Goal: Navigation & Orientation: Find specific page/section

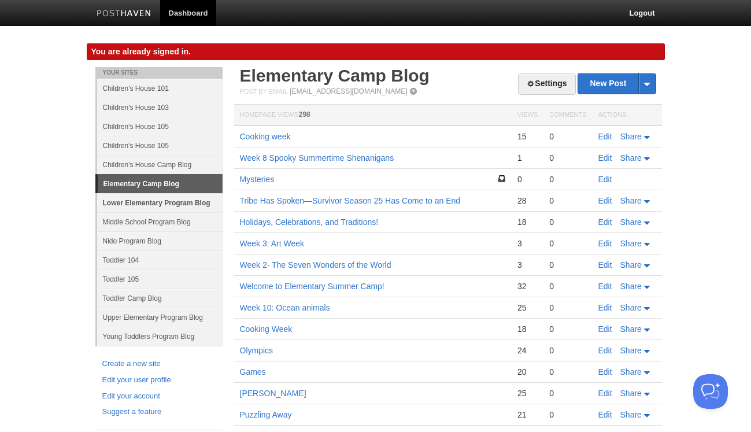
click at [141, 204] on link "Lower Elementary Program Blog" at bounding box center [160, 202] width 126 height 19
click at [183, 204] on link "Lower Elementary Program Blog" at bounding box center [160, 202] width 126 height 19
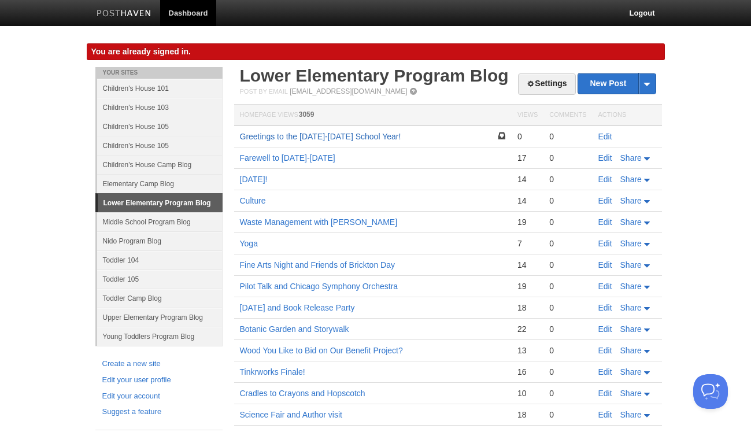
click at [299, 133] on link "Greetings to the [DATE]-[DATE] School Year!" at bounding box center [320, 136] width 161 height 9
